Goal: Obtain resource: Download file/media

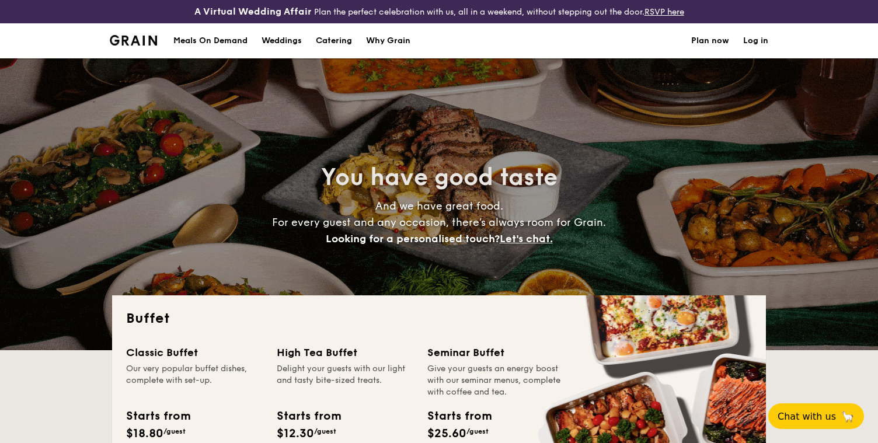
select select
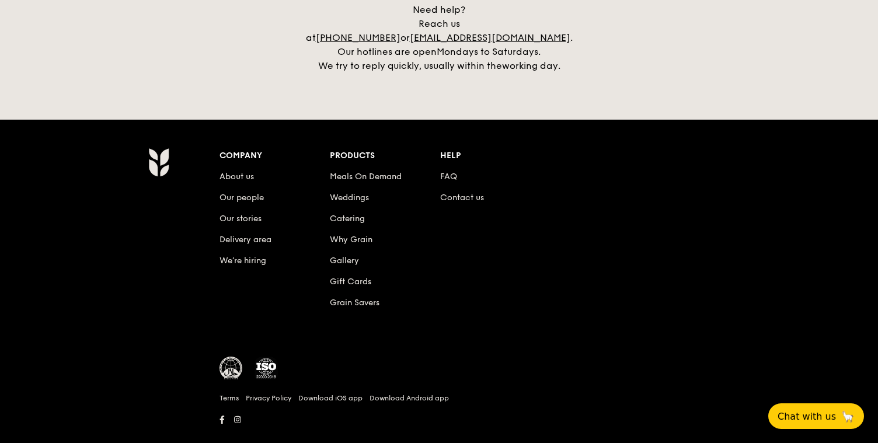
scroll to position [2510, 0]
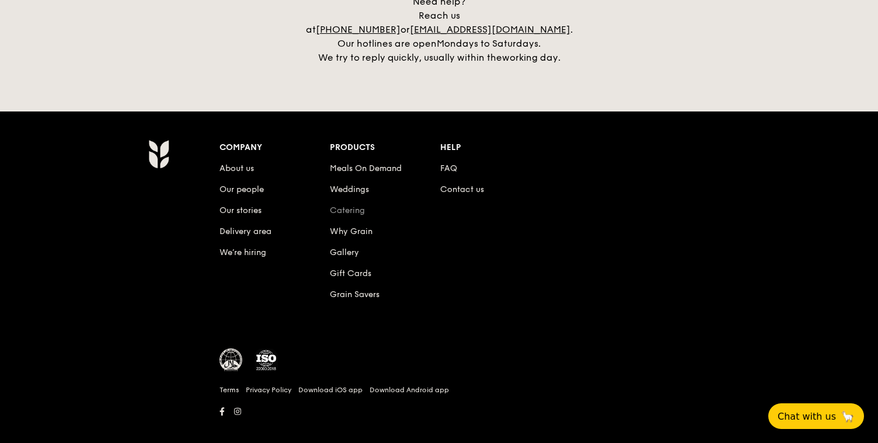
click at [356, 206] on link "Catering" at bounding box center [347, 211] width 35 height 10
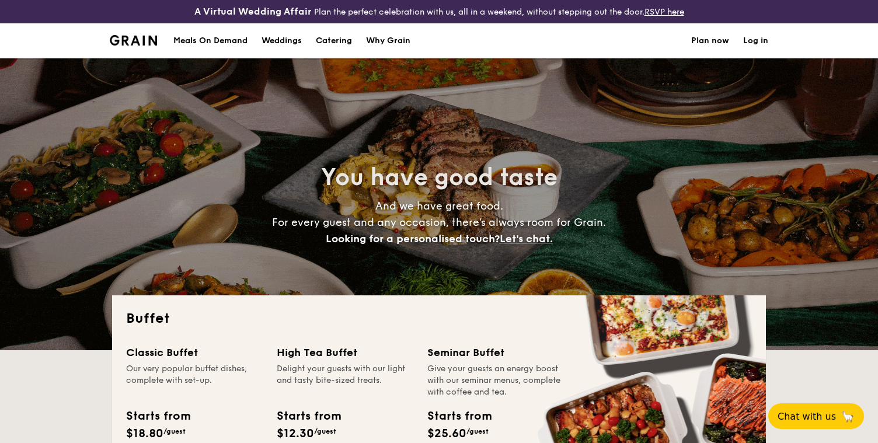
select select
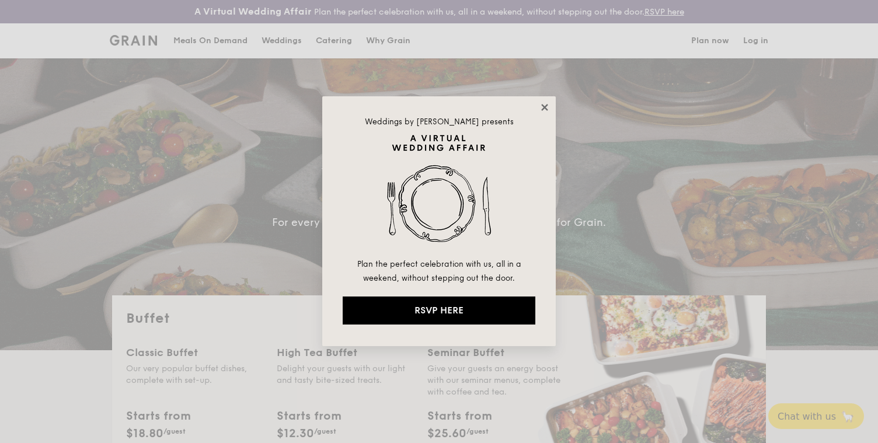
click at [543, 107] on icon at bounding box center [544, 107] width 11 height 11
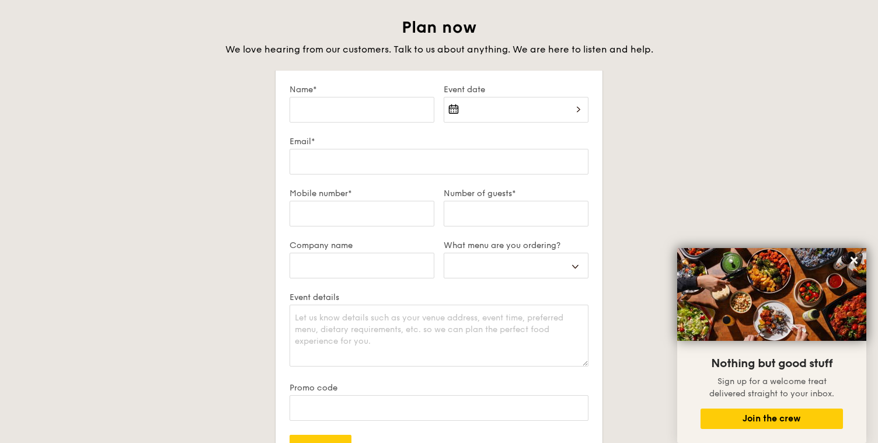
scroll to position [2027, 0]
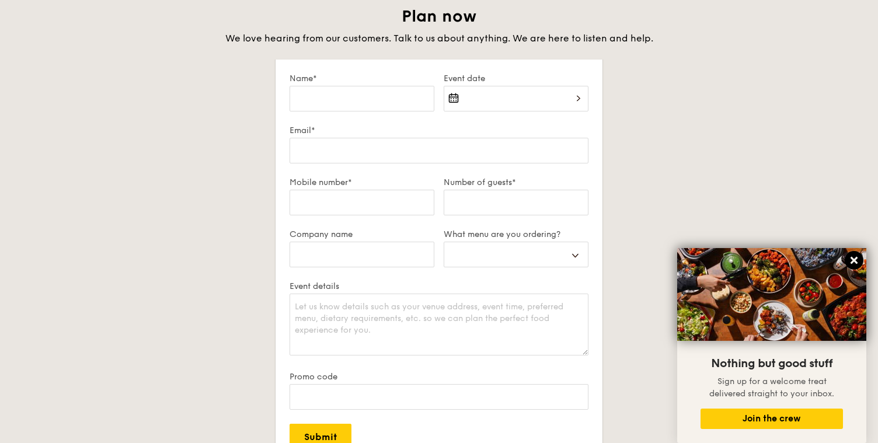
click at [852, 257] on icon at bounding box center [854, 260] width 7 height 7
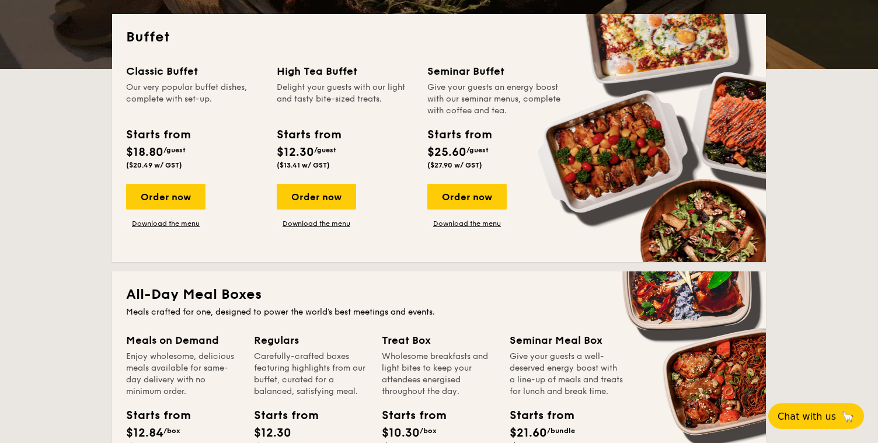
scroll to position [261, 0]
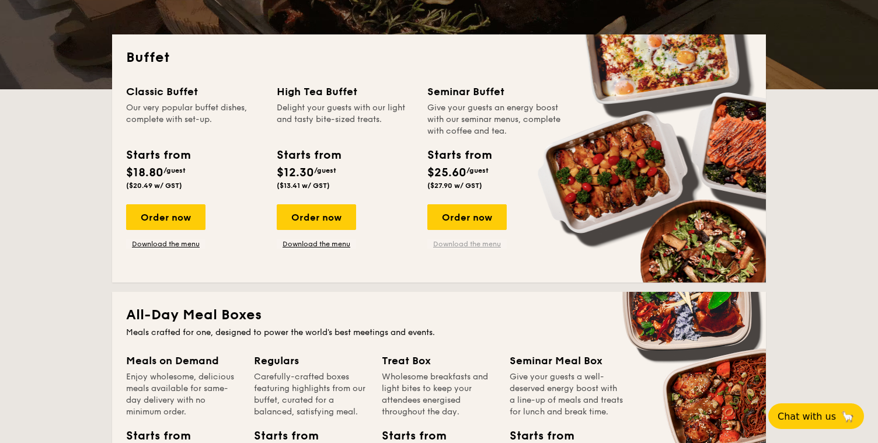
click at [473, 245] on link "Download the menu" at bounding box center [466, 243] width 79 height 9
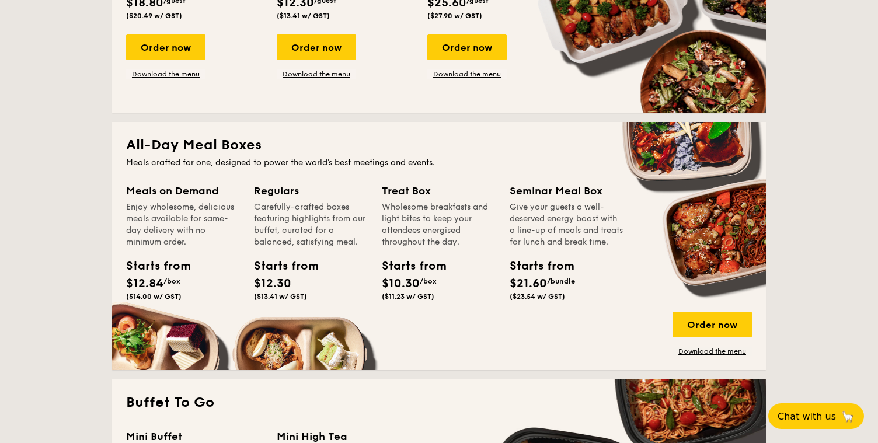
scroll to position [551, 0]
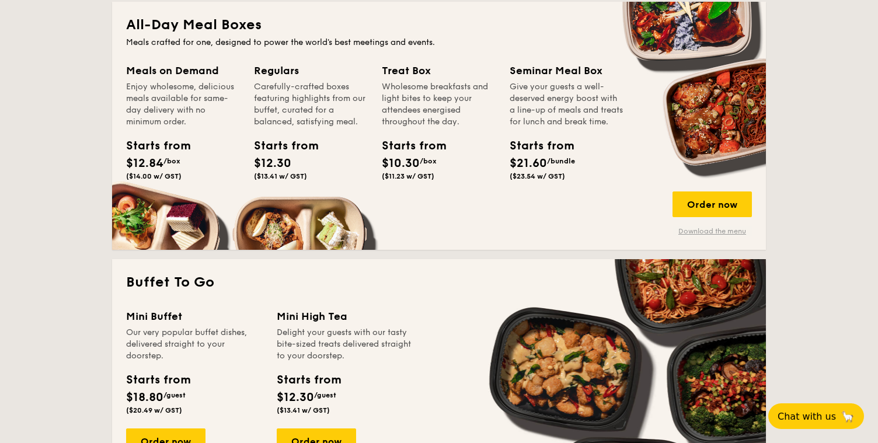
click at [699, 229] on link "Download the menu" at bounding box center [712, 231] width 79 height 9
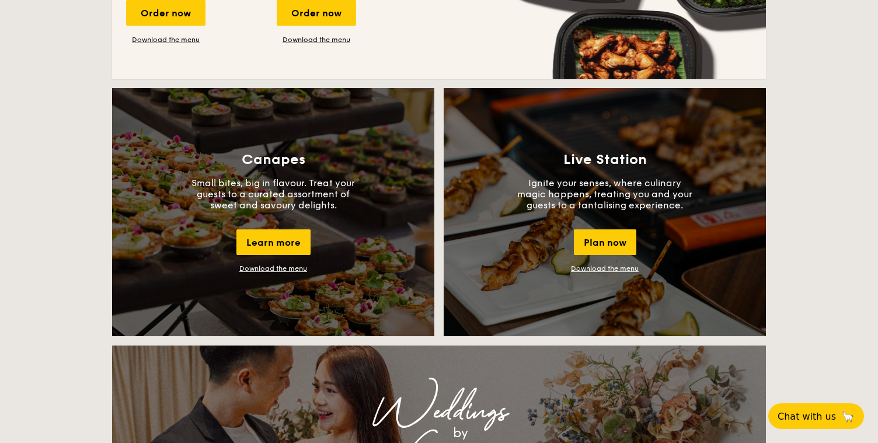
scroll to position [968, 0]
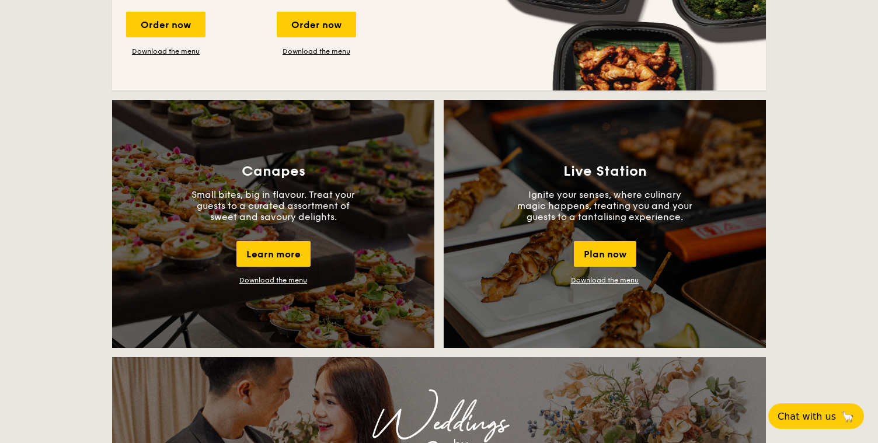
click at [264, 283] on link "Download the menu" at bounding box center [273, 280] width 68 height 8
click at [603, 278] on link "Download the menu" at bounding box center [605, 280] width 68 height 8
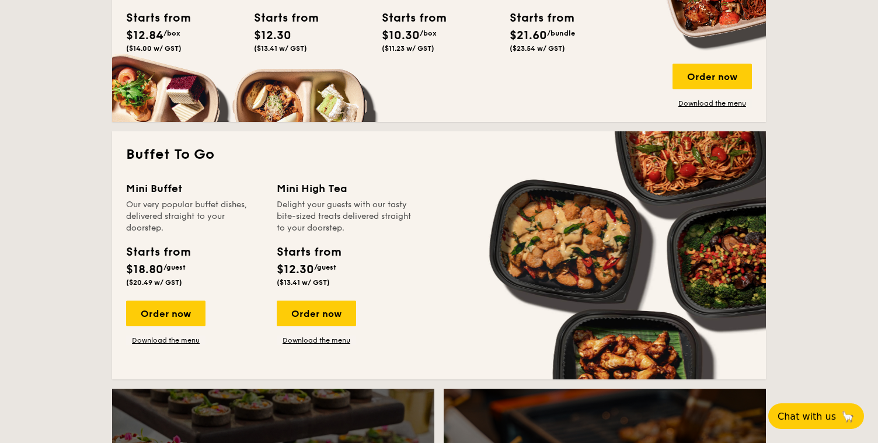
scroll to position [644, 0]
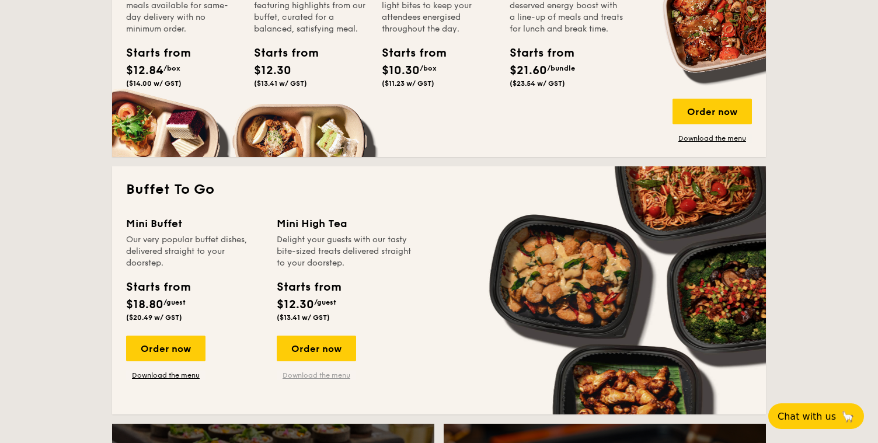
click at [322, 375] on link "Download the menu" at bounding box center [316, 375] width 79 height 9
click at [179, 378] on link "Download the menu" at bounding box center [165, 375] width 79 height 9
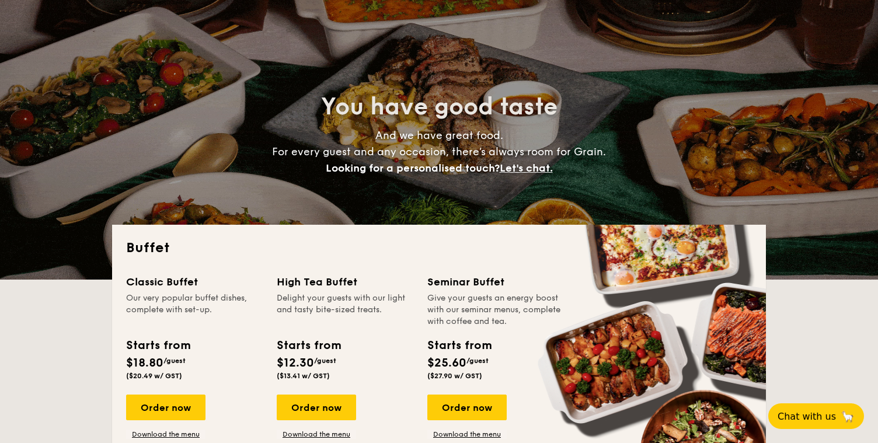
scroll to position [0, 0]
